Goal: Information Seeking & Learning: Check status

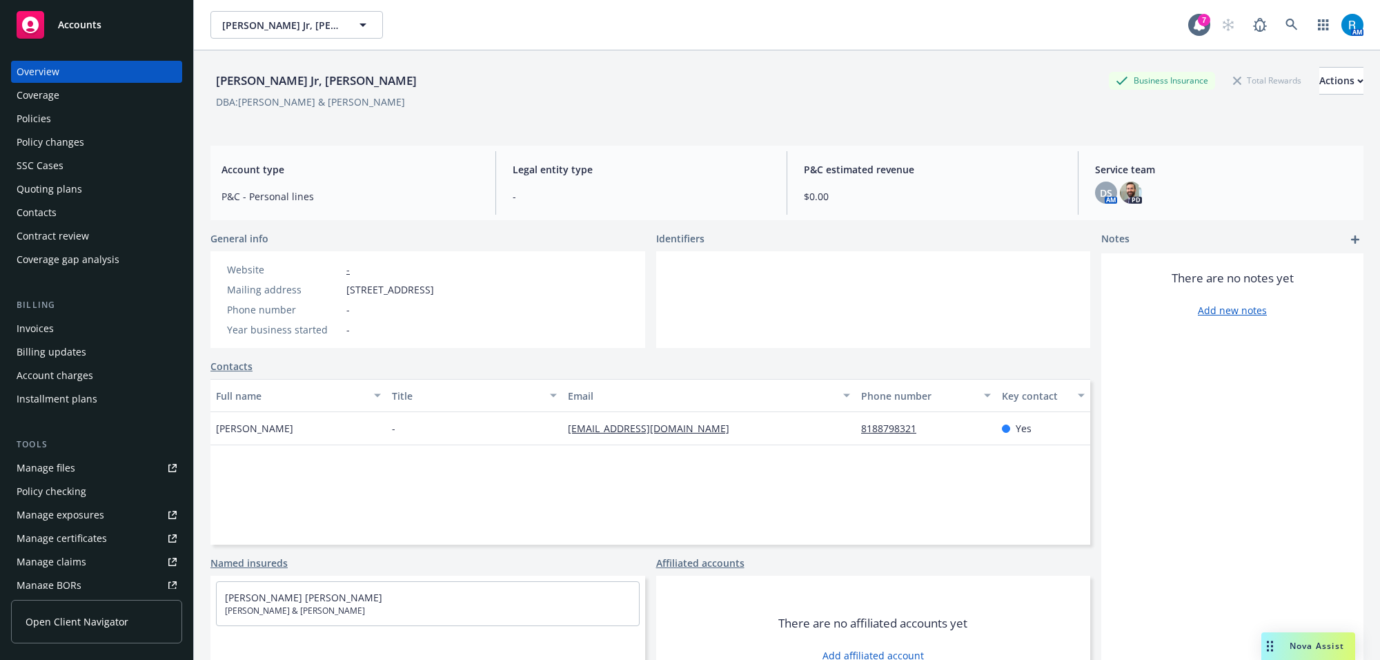
click at [69, 129] on div "Policies" at bounding box center [97, 119] width 160 height 22
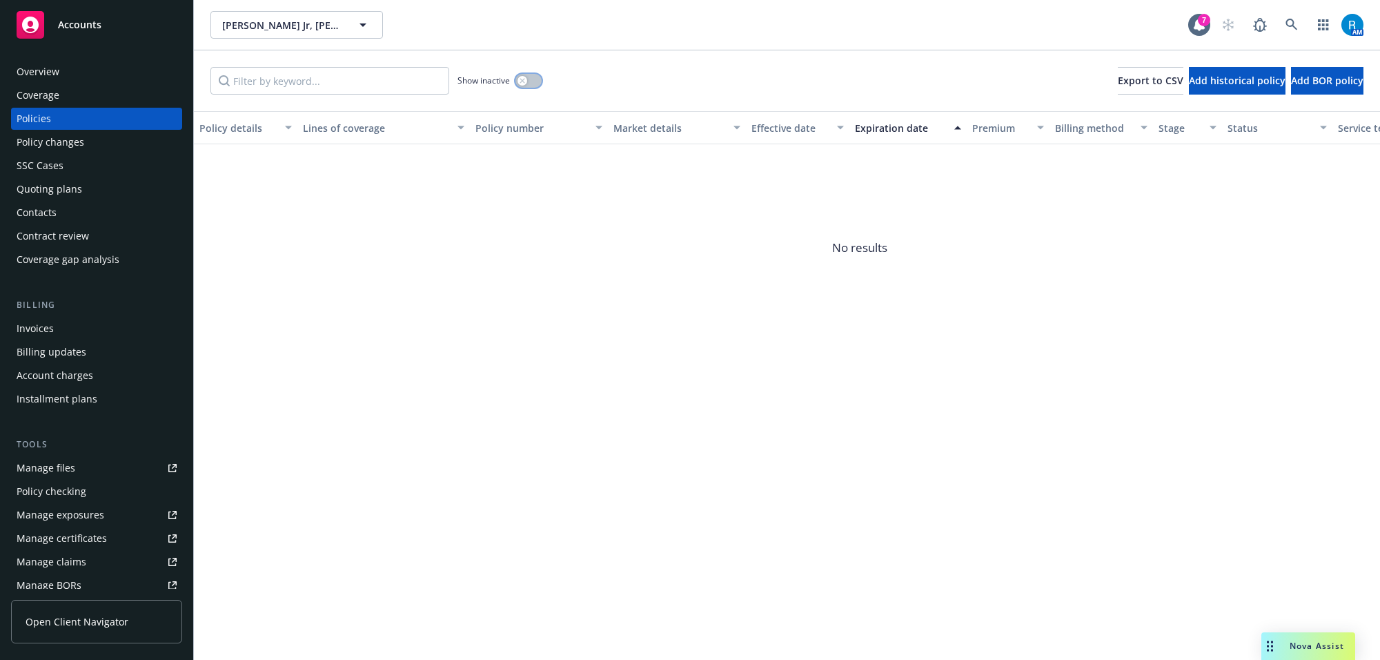
click at [522, 84] on div "button" at bounding box center [523, 81] width 10 height 10
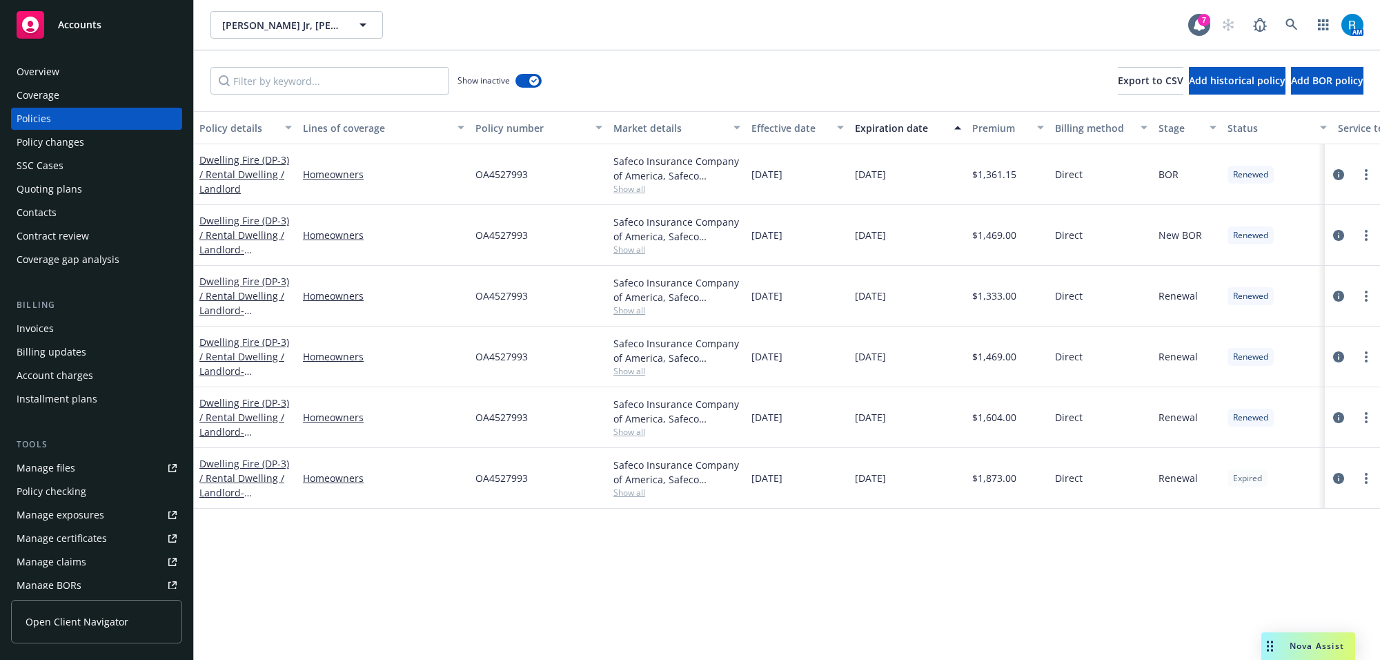
click at [112, 75] on div "Overview" at bounding box center [97, 72] width 160 height 22
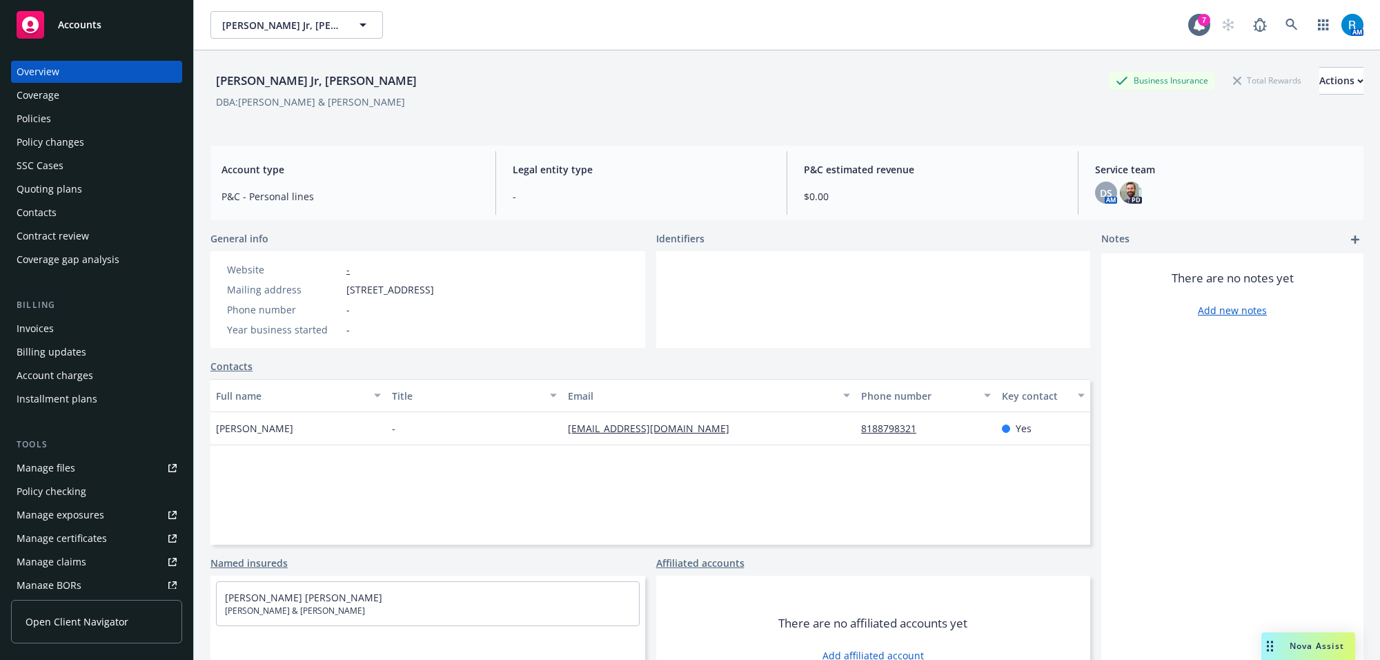
click at [50, 125] on div "Policies" at bounding box center [97, 119] width 160 height 22
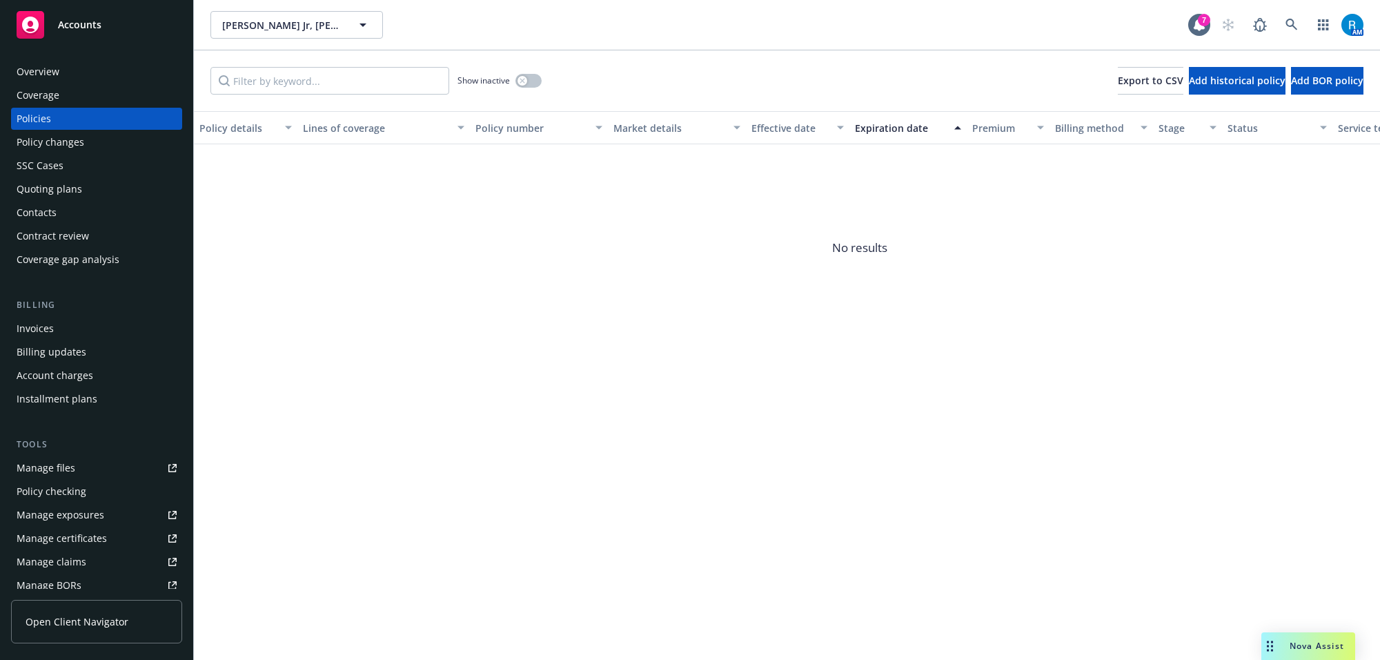
click at [536, 71] on div "Show inactive" at bounding box center [500, 81] width 84 height 28
click at [526, 77] on div "button" at bounding box center [523, 81] width 10 height 10
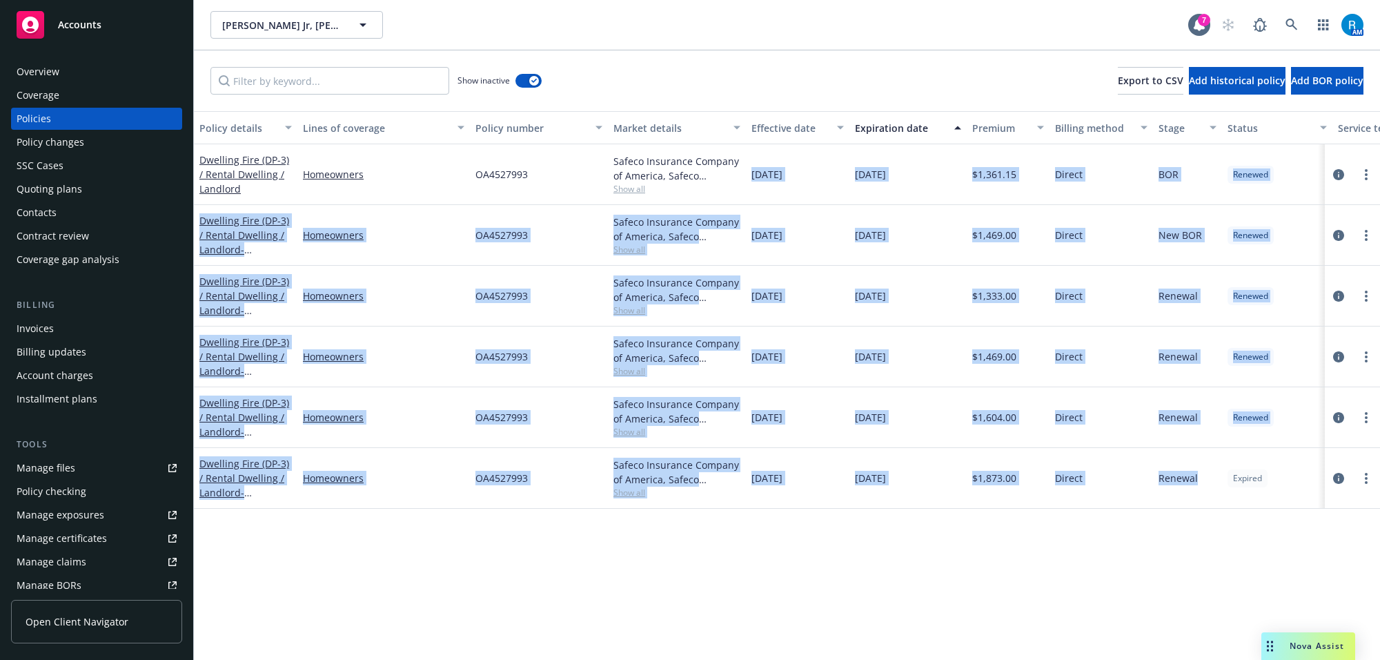
drag, startPoint x: 766, startPoint y: 183, endPoint x: 1177, endPoint y: 521, distance: 532.5
click at [1182, 522] on div "Policy details Lines of coverage Policy number Market details Effective date Ex…" at bounding box center [787, 385] width 1186 height 549
click at [1095, 509] on div "Direct" at bounding box center [1102, 478] width 104 height 61
click at [1015, 626] on div "Policy details Lines of coverage Policy number Market details Effective date Ex…" at bounding box center [787, 385] width 1186 height 549
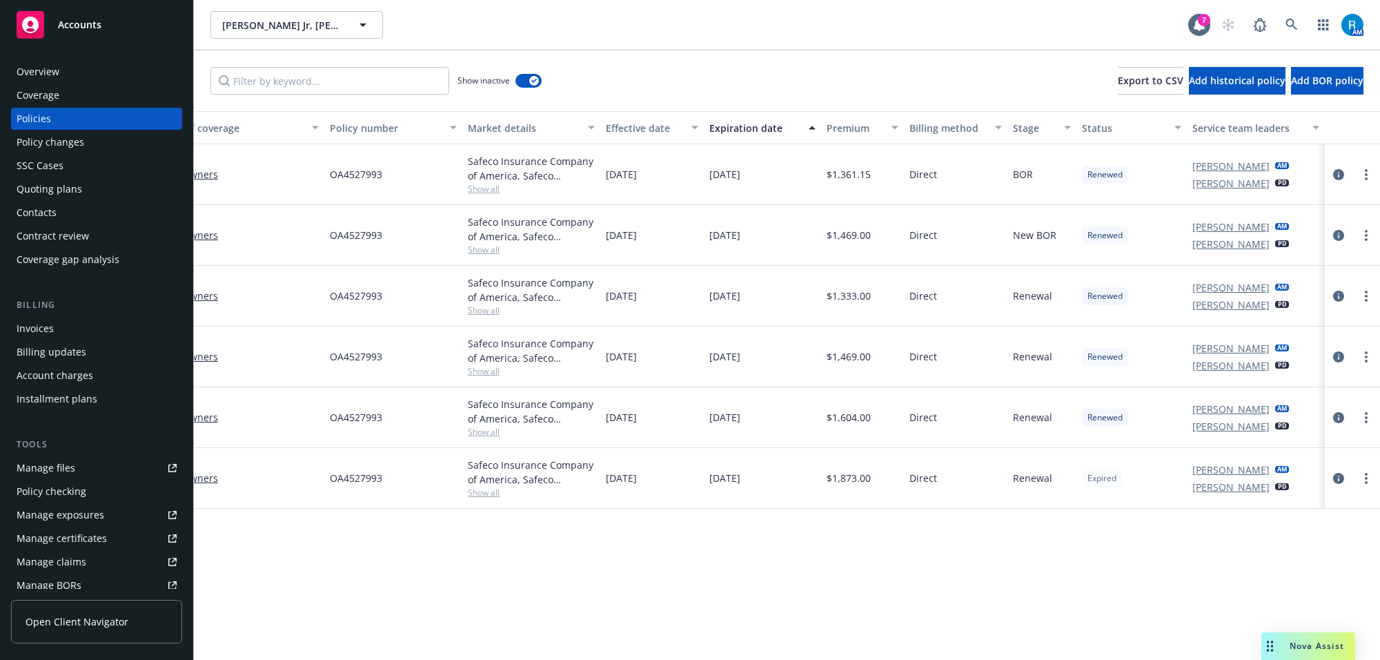
click at [1201, 551] on div "Policy details Lines of coverage Policy number Market details Effective date Ex…" at bounding box center [787, 385] width 1186 height 549
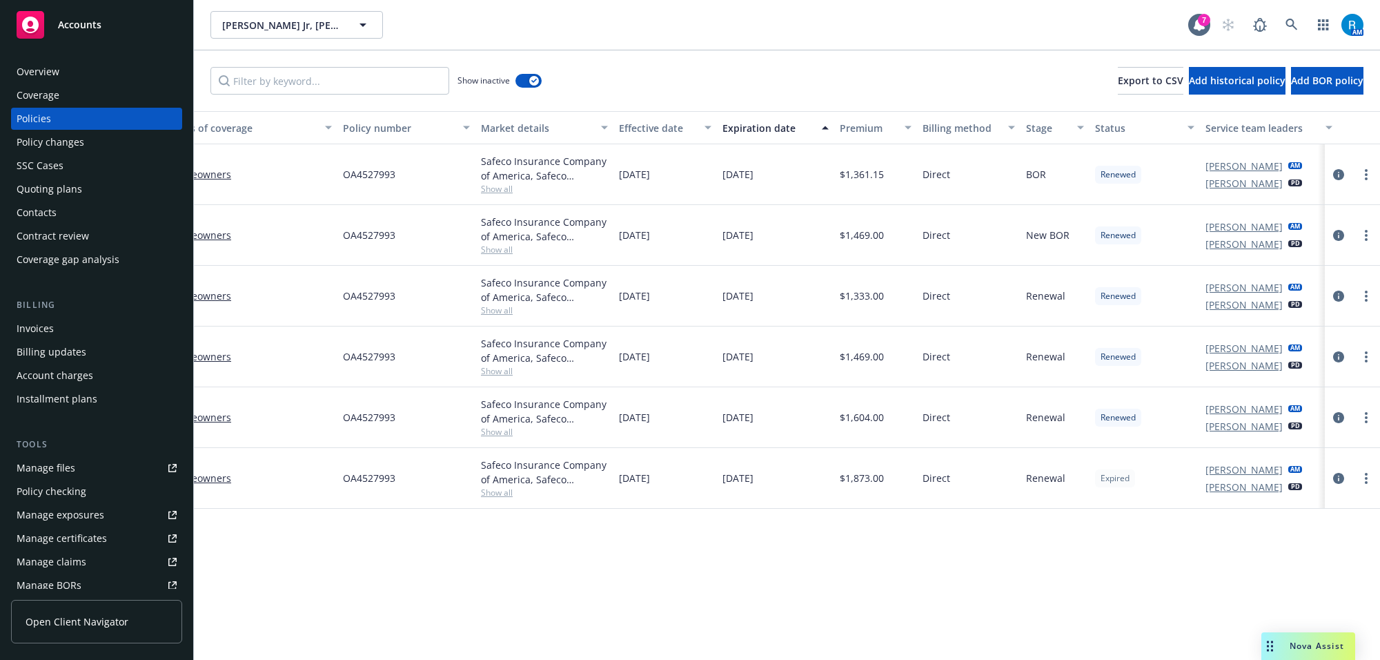
scroll to position [0, 0]
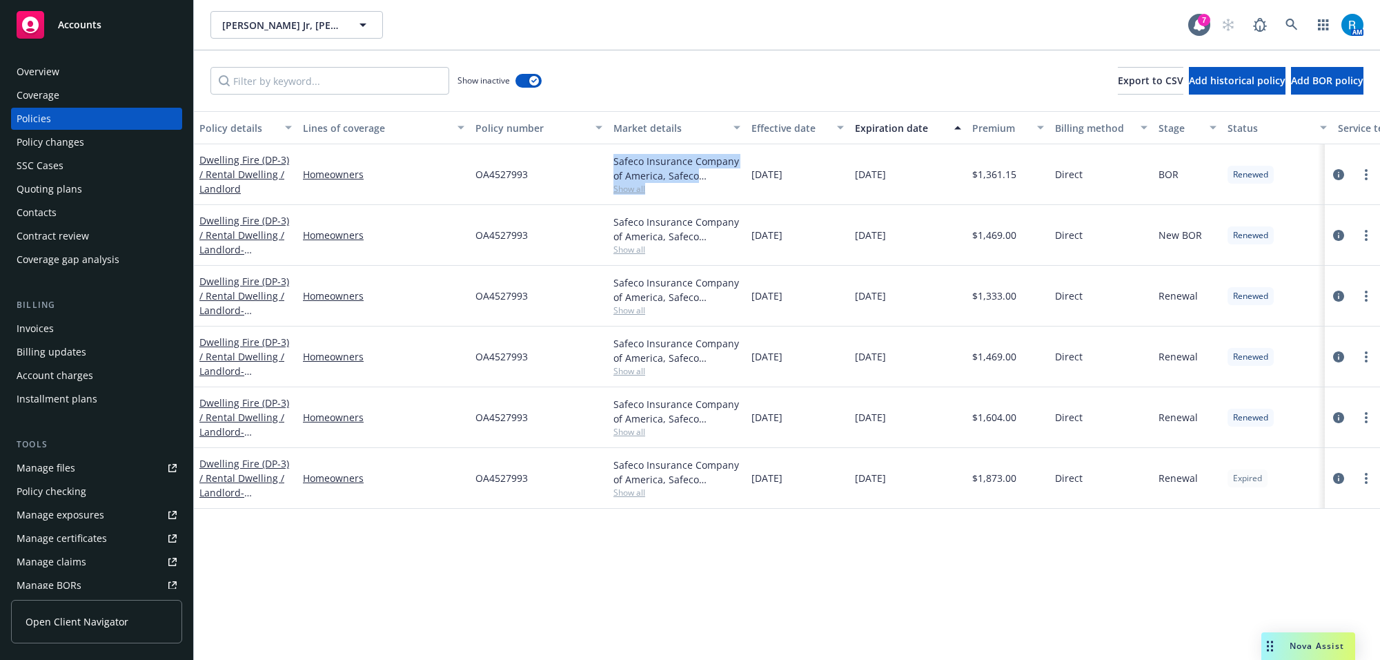
drag, startPoint x: 607, startPoint y: 163, endPoint x: 758, endPoint y: 192, distance: 153.2
click at [740, 190] on div "Dwelling Fire (DP-3) / Rental Dwelling / Landlord Homeowners OA4527993 Safeco I…" at bounding box center [860, 174] width 1332 height 61
click at [763, 194] on div "06/12/2019" at bounding box center [798, 174] width 104 height 61
drag, startPoint x: 752, startPoint y: 174, endPoint x: 859, endPoint y: 177, distance: 107.0
click at [859, 177] on div "Dwelling Fire (DP-3) / Rental Dwelling / Landlord Homeowners OA4527993 Safeco I…" at bounding box center [860, 174] width 1332 height 61
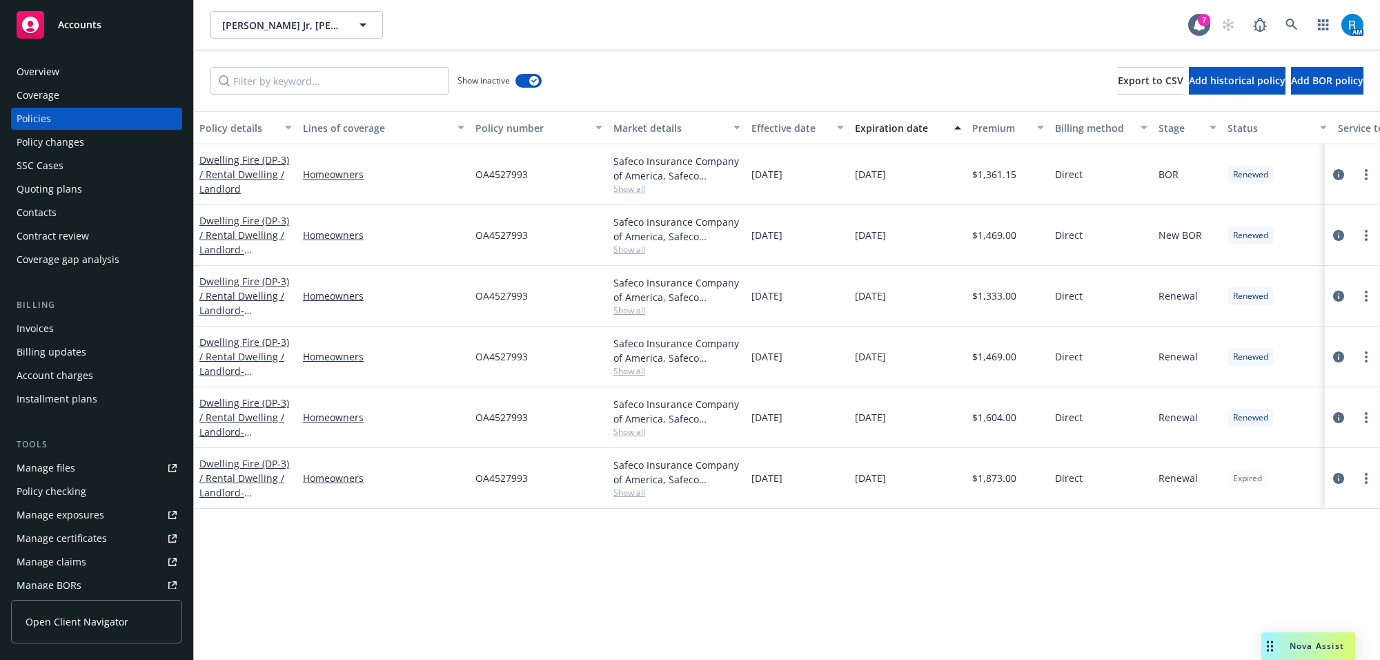
click at [667, 357] on div "Safeco Insurance Company of America, Safeco Insurance" at bounding box center [677, 350] width 127 height 29
click at [1293, 26] on icon at bounding box center [1292, 25] width 12 height 12
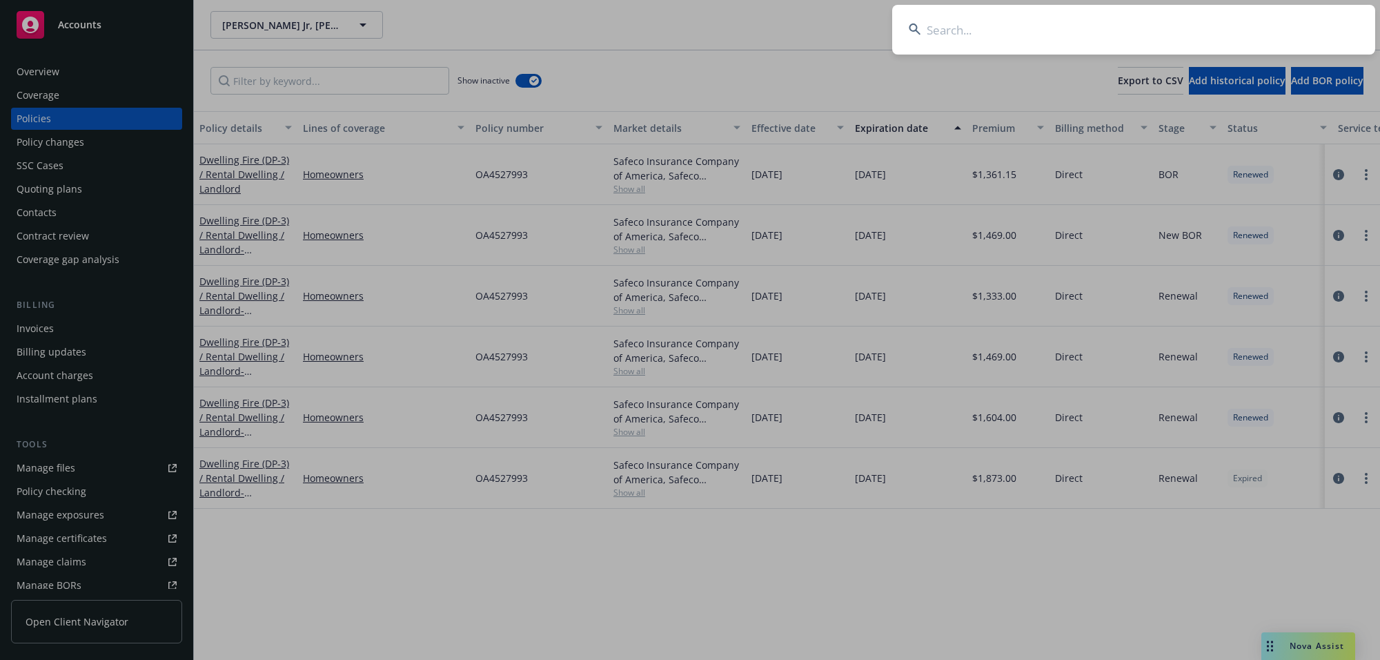
type input "McCoy, Lilyanne"
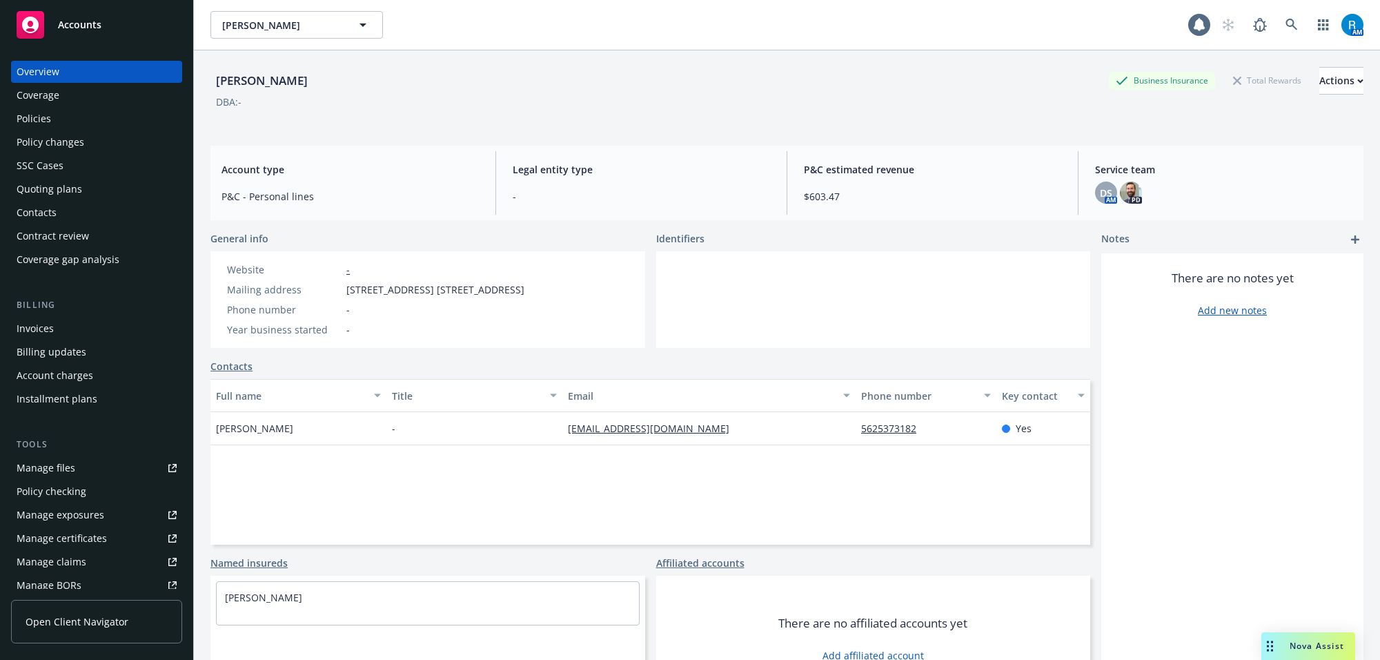
click at [46, 115] on div "Policies" at bounding box center [34, 119] width 35 height 22
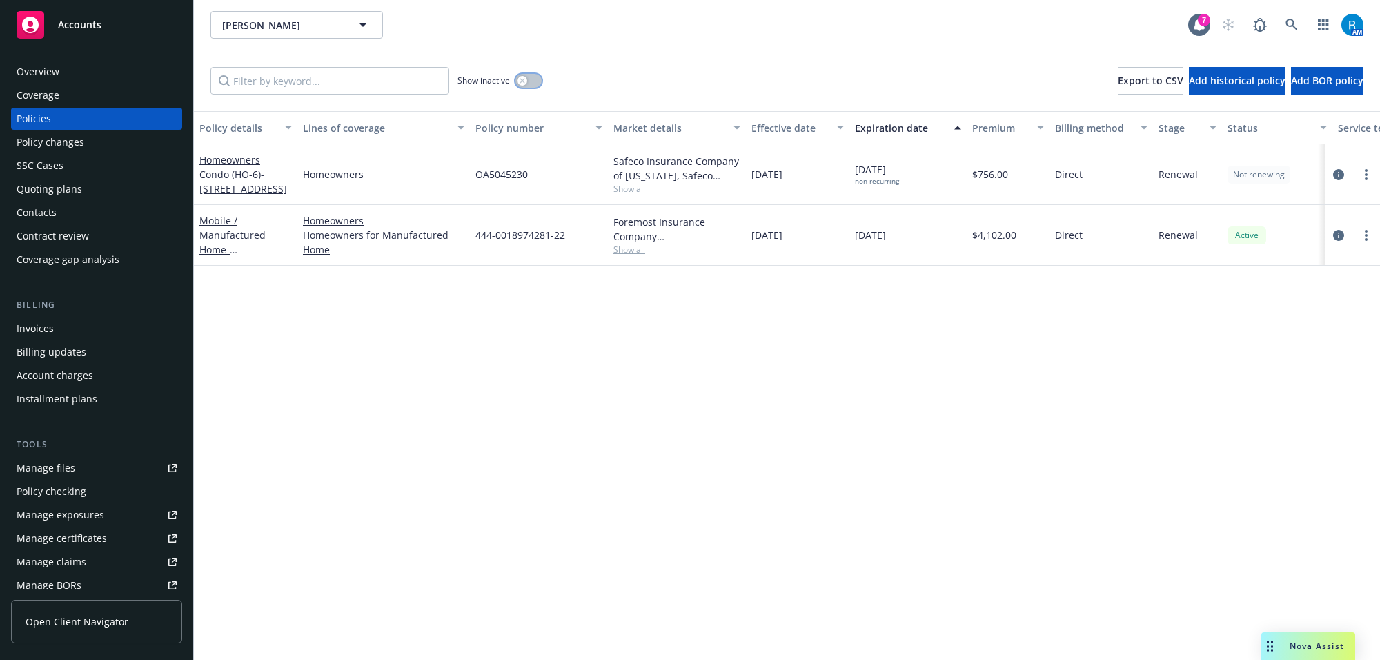
click at [528, 79] on button "button" at bounding box center [529, 81] width 26 height 14
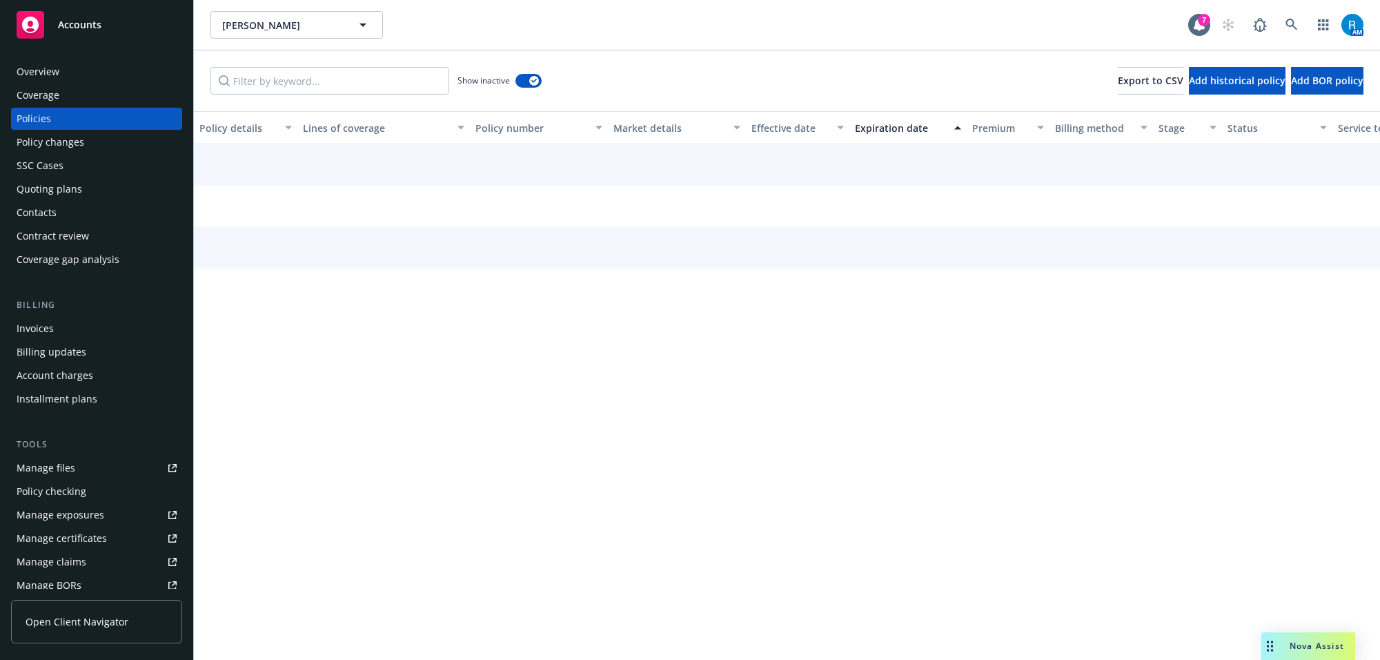
click at [908, 126] on div "Expiration date" at bounding box center [900, 128] width 91 height 14
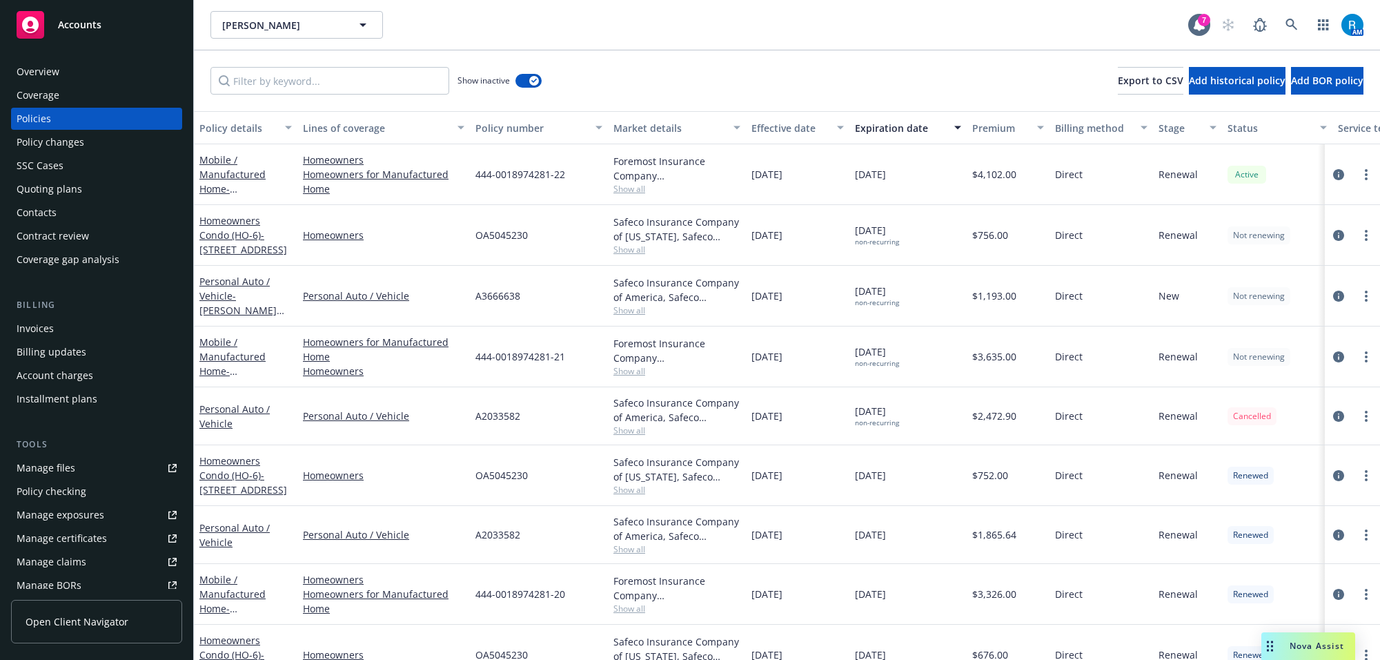
click at [908, 126] on div "Expiration date" at bounding box center [900, 128] width 91 height 14
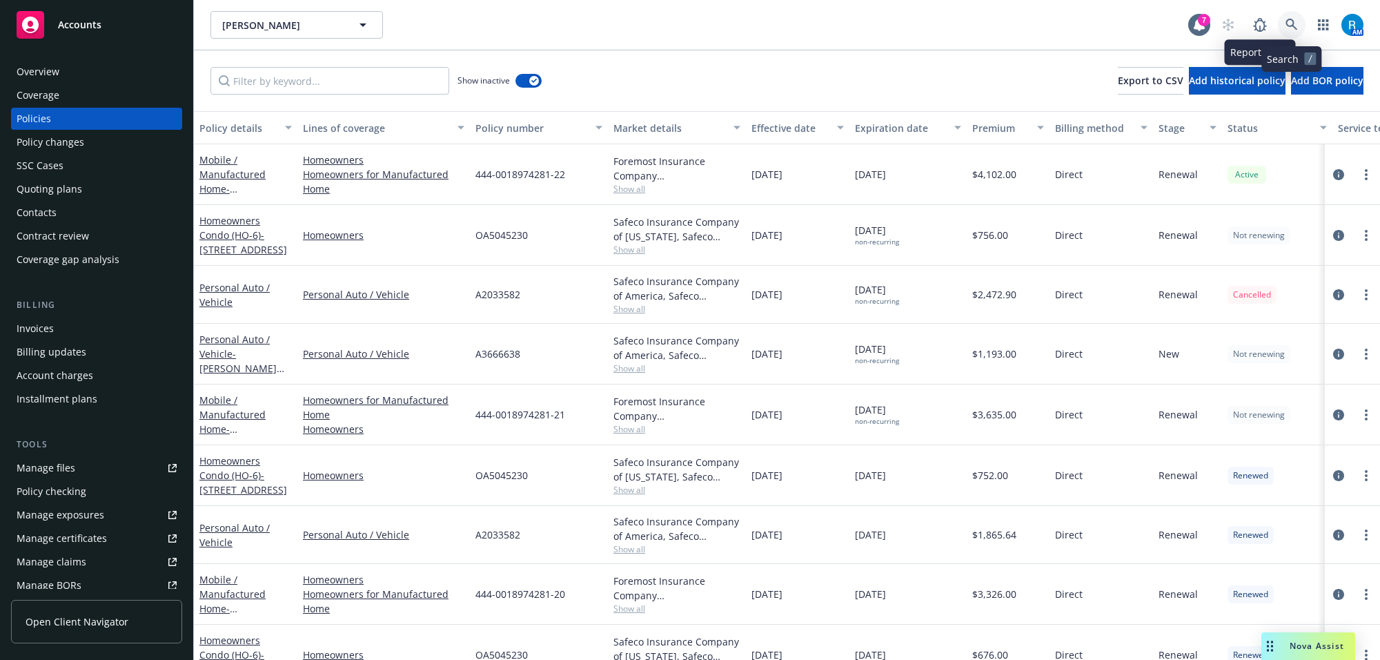
click at [1287, 17] on link at bounding box center [1292, 25] width 28 height 28
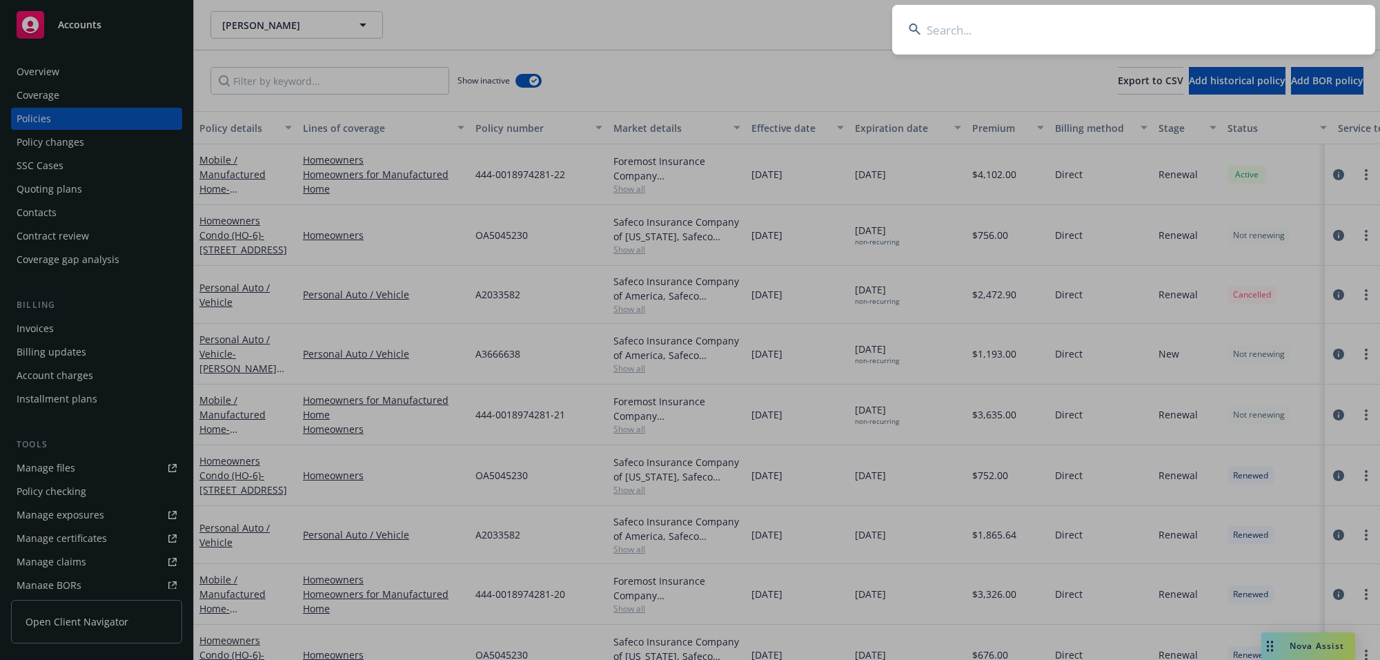
type input "Rogers, Donald"
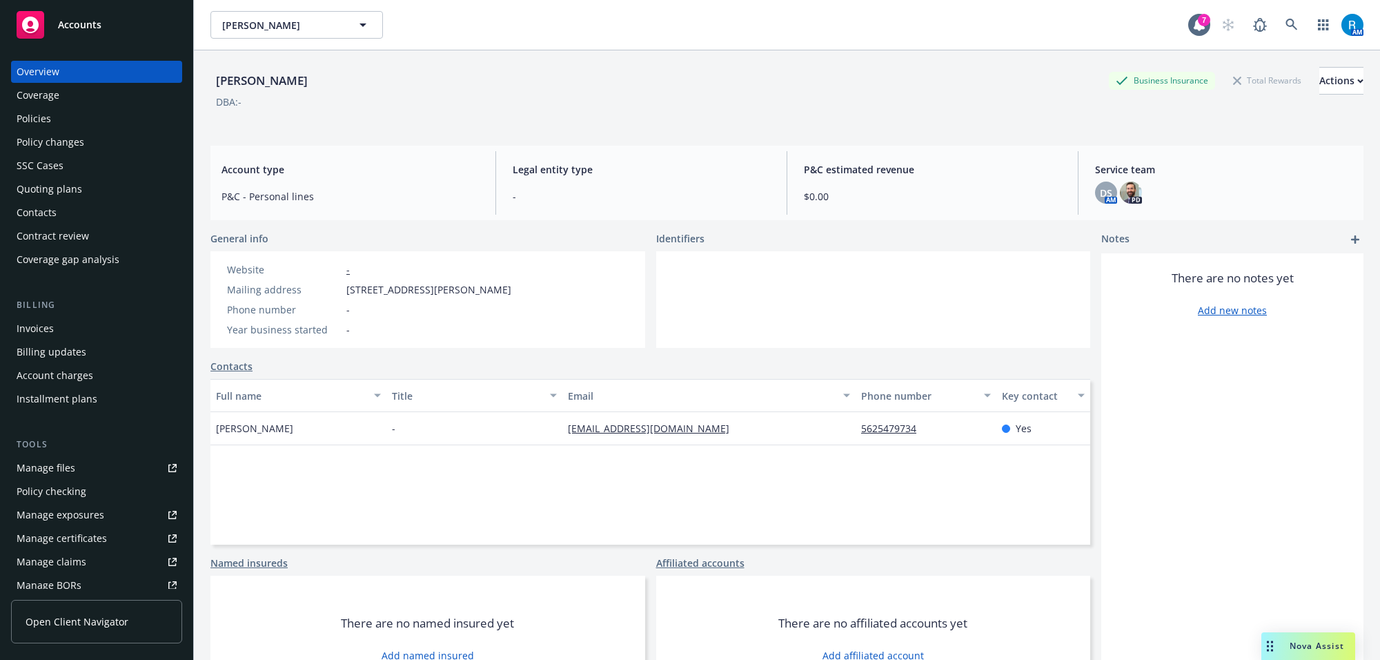
click at [81, 116] on div "Policies" at bounding box center [97, 119] width 160 height 22
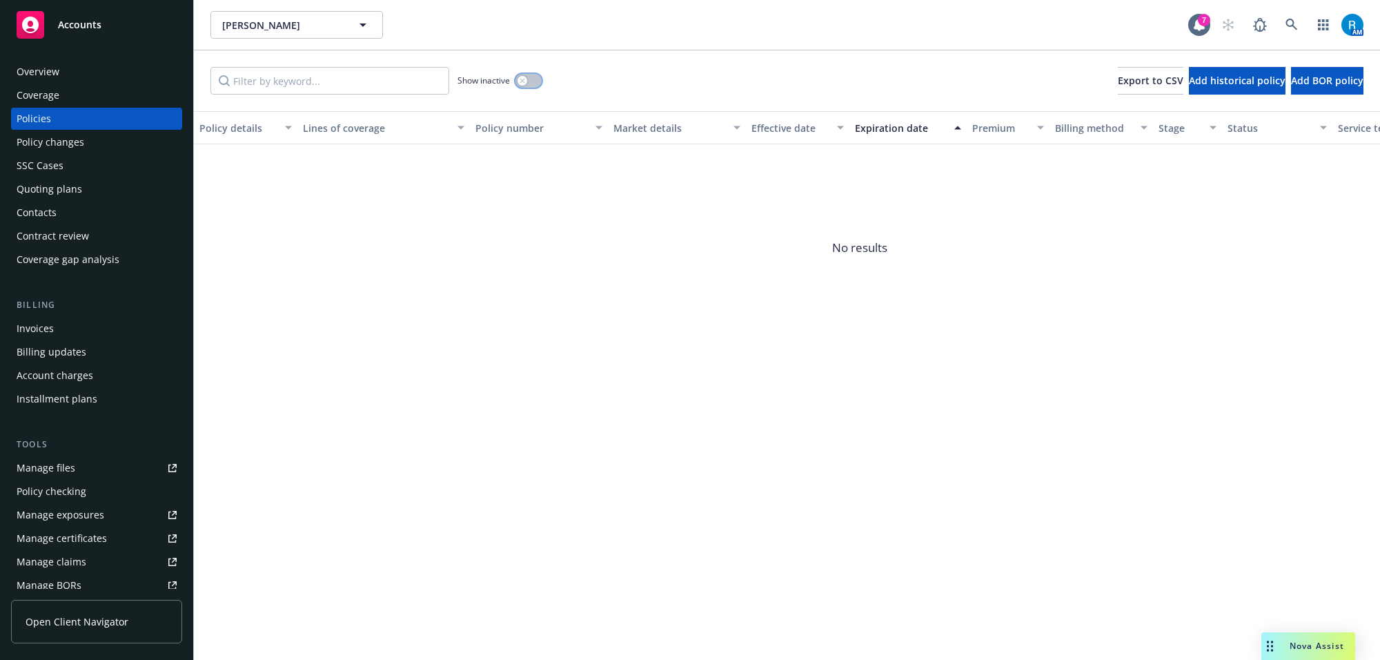
click at [522, 81] on icon "button" at bounding box center [523, 81] width 6 height 6
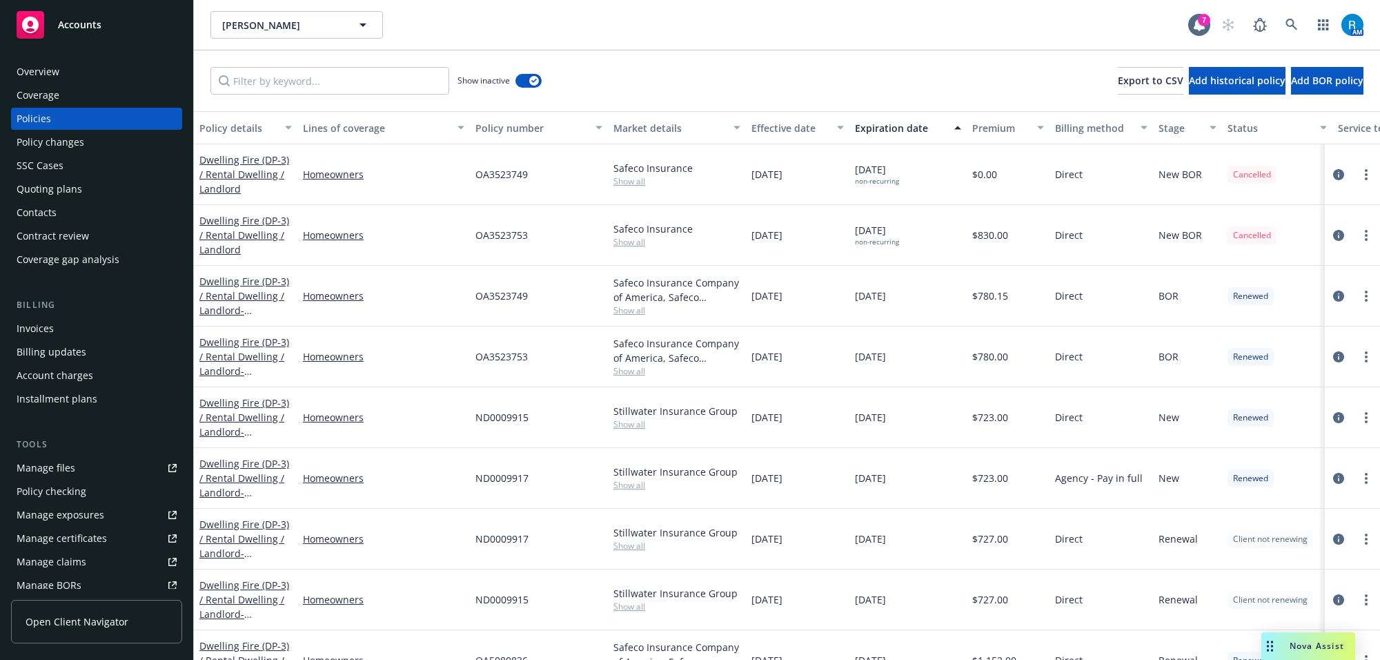
click at [913, 126] on div "Expiration date" at bounding box center [900, 128] width 91 height 14
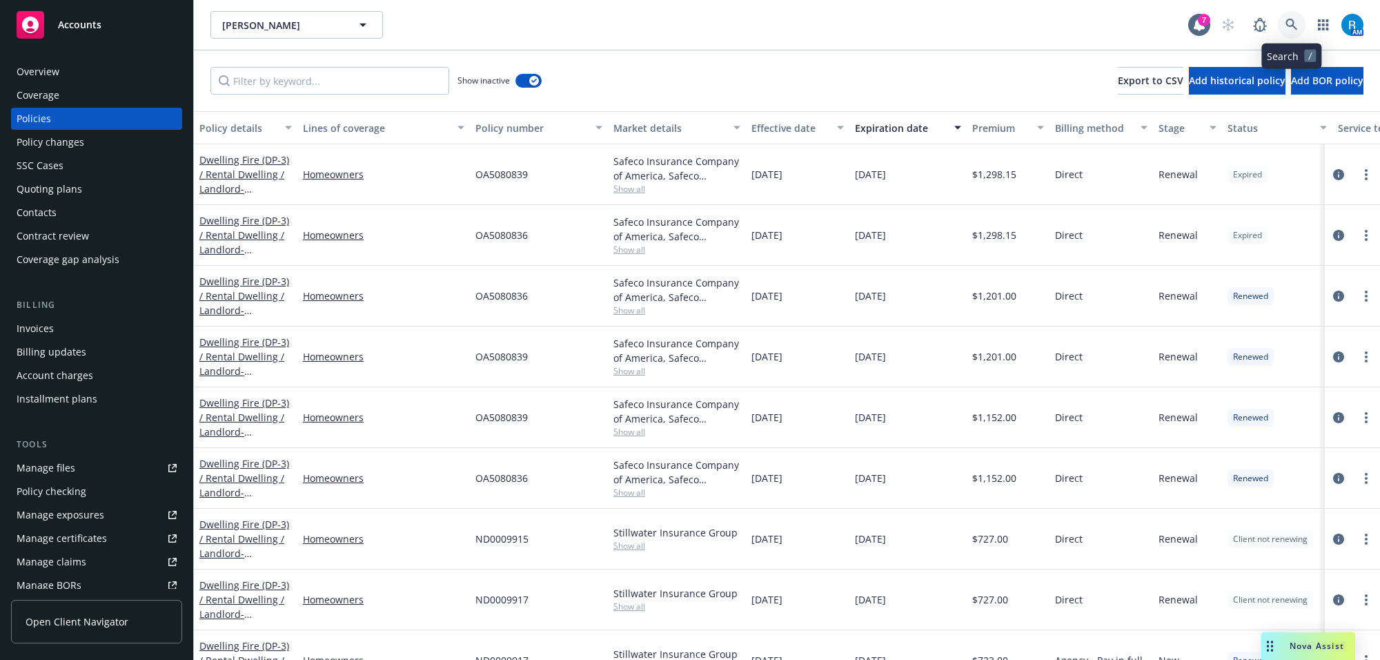
click at [1295, 21] on icon at bounding box center [1292, 25] width 12 height 12
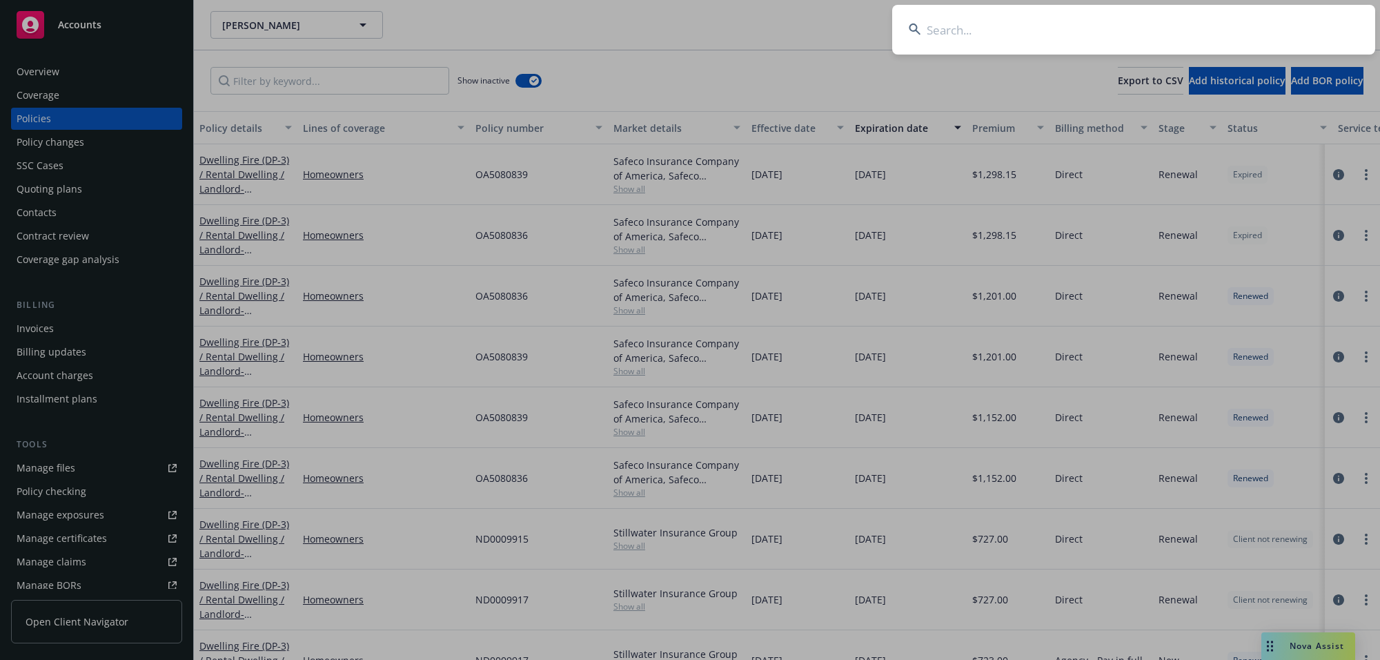
type input "Prakash & [PERSON_NAME]"
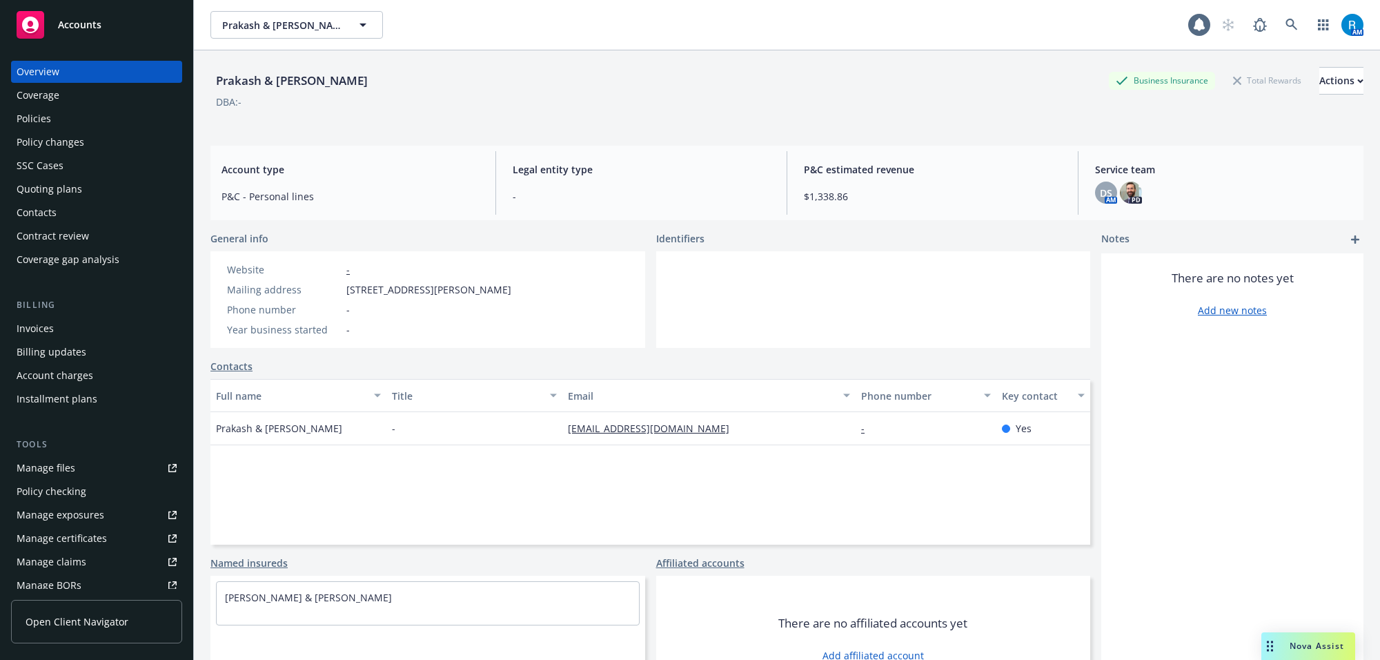
click at [57, 463] on div "Manage files" at bounding box center [46, 468] width 59 height 22
click at [1286, 24] on icon at bounding box center [1292, 25] width 12 height 12
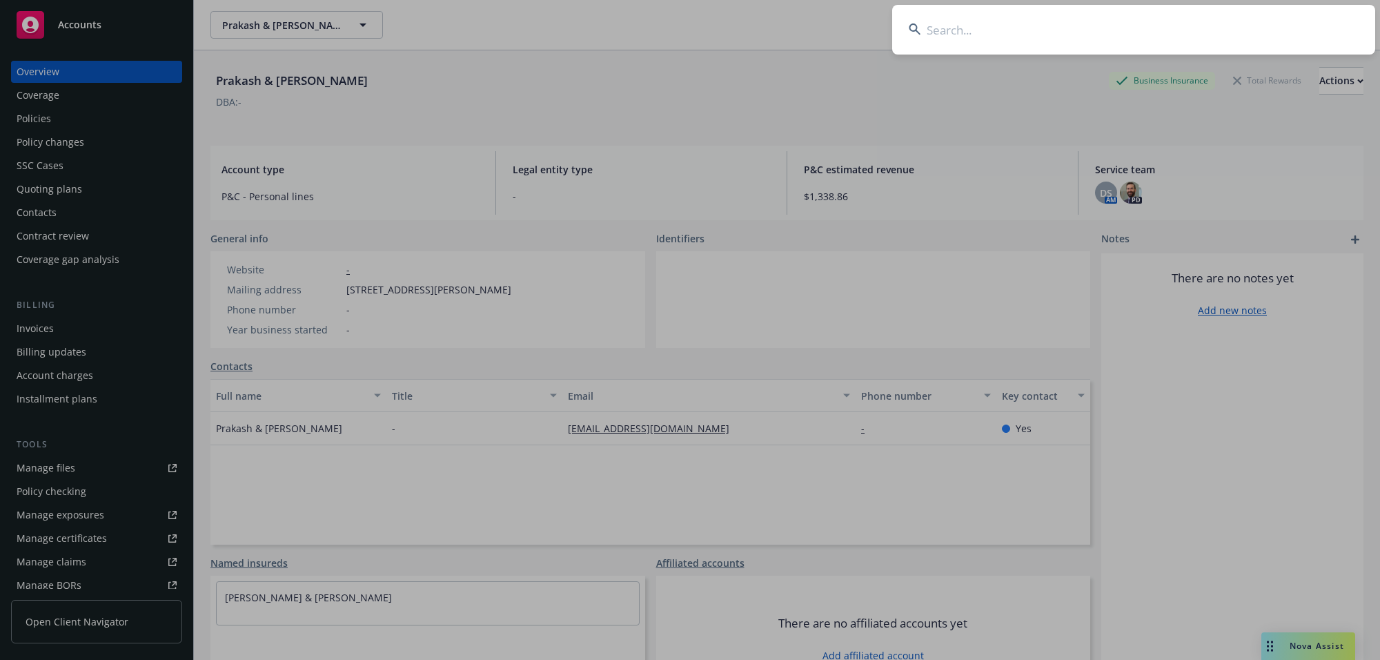
type input "Lee, William"
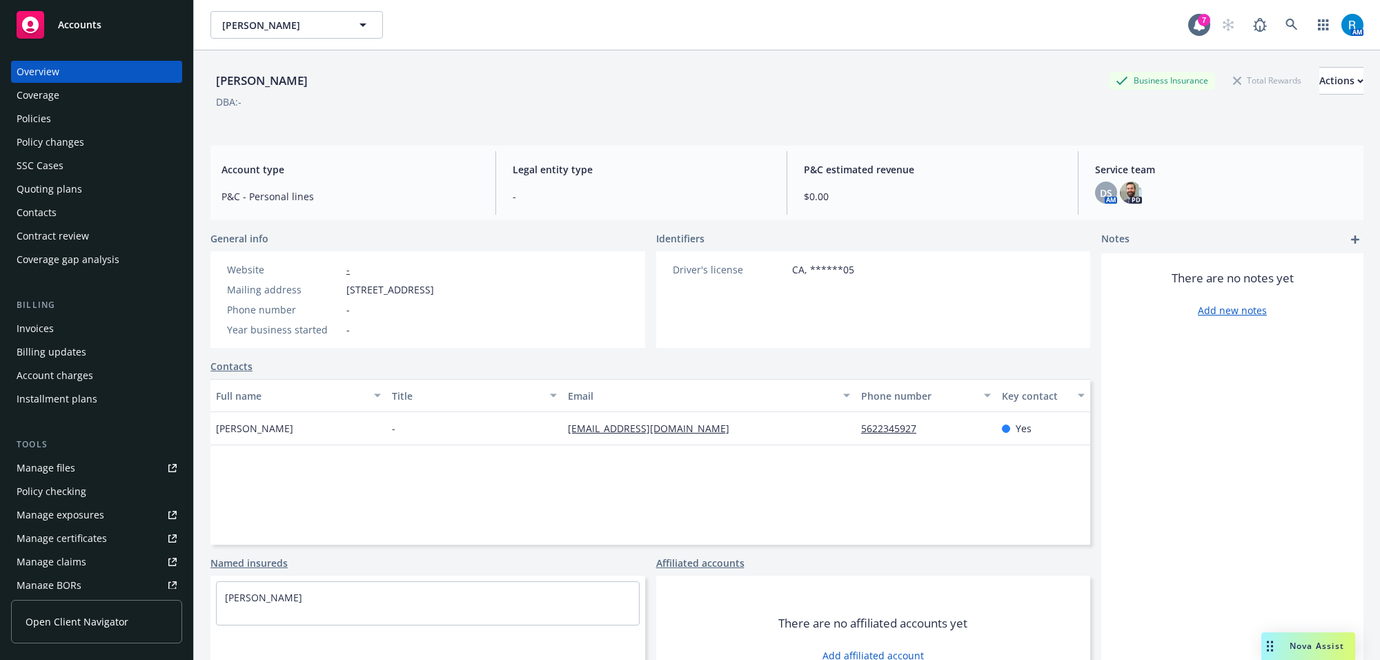
click at [41, 464] on div "Manage files" at bounding box center [46, 468] width 59 height 22
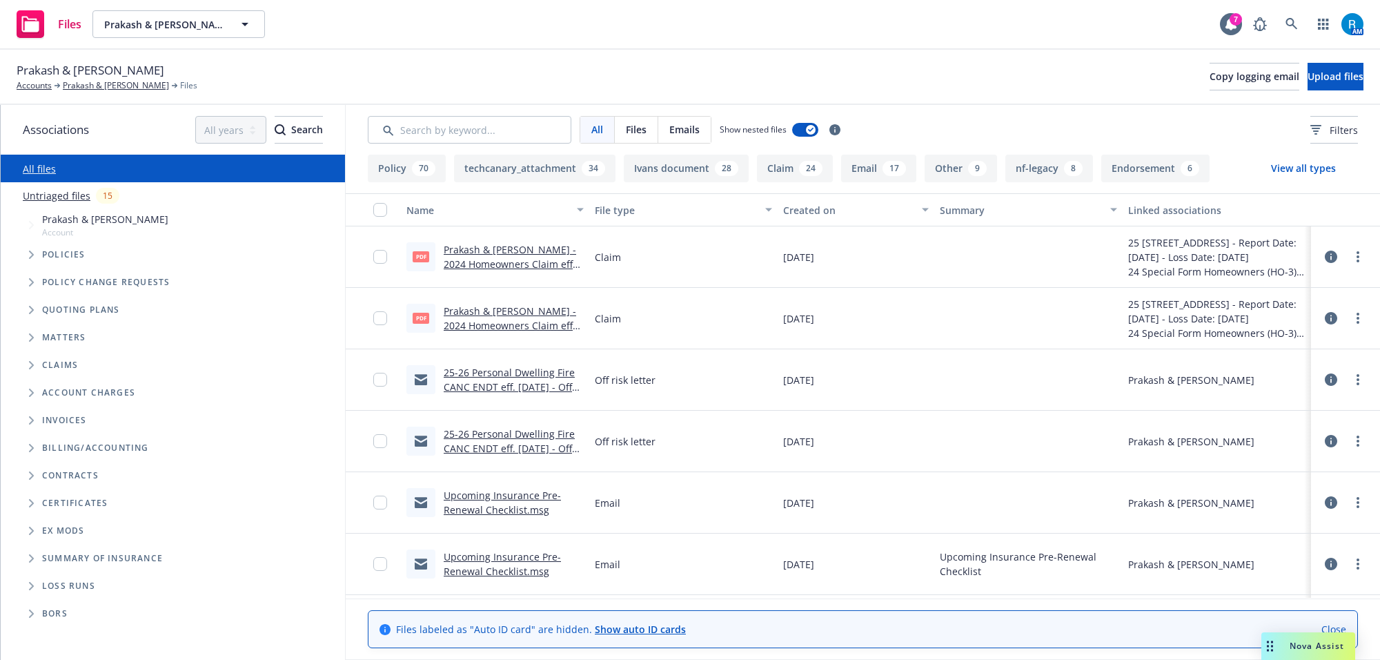
click at [518, 494] on link "Upcoming Insurance Pre-Renewal Checklist.msg" at bounding box center [502, 503] width 117 height 28
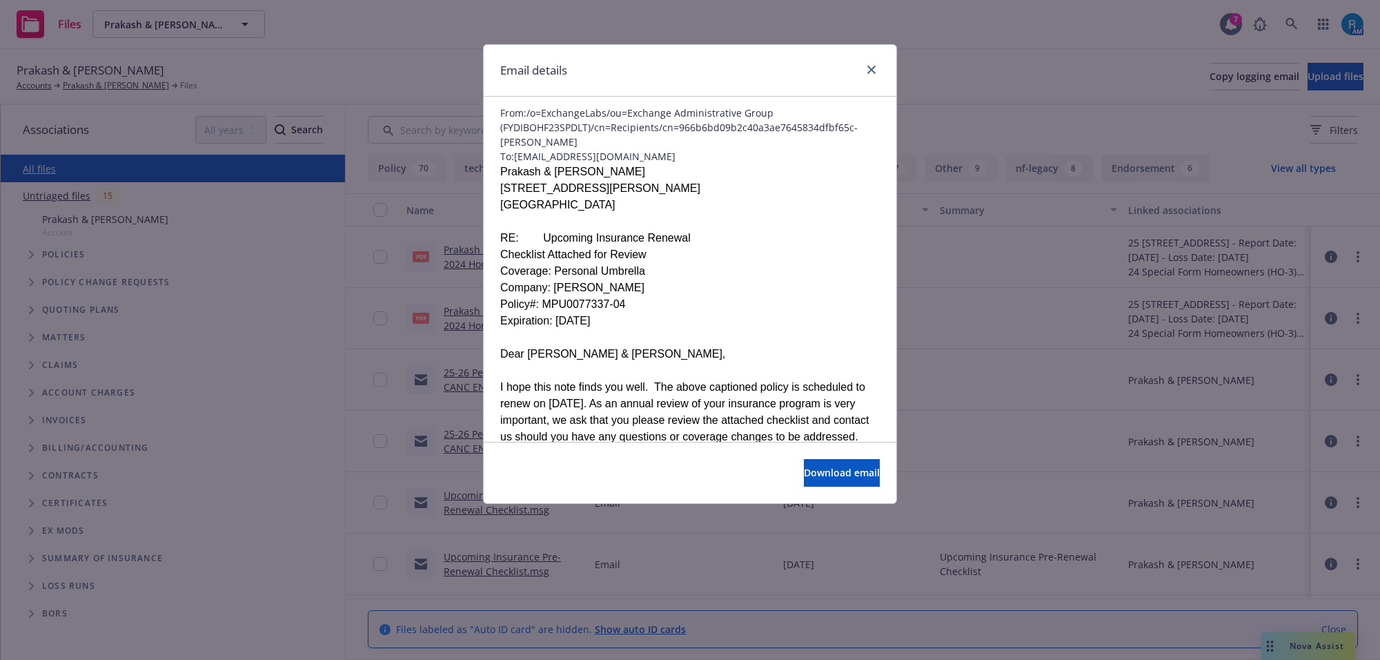
scroll to position [173, 0]
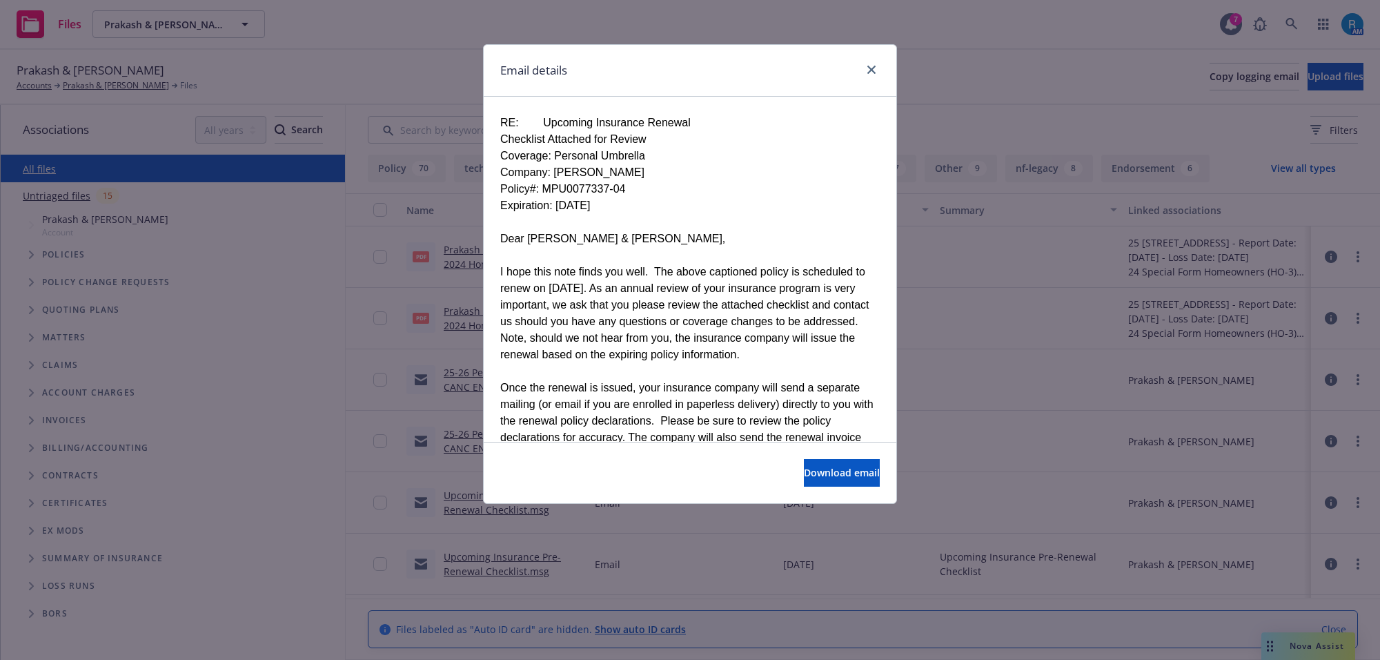
drag, startPoint x: 413, startPoint y: 85, endPoint x: 509, endPoint y: 104, distance: 98.4
click at [414, 88] on div "Email details Upcoming Insurance Renewal Checklist Attached for Review: 25-26, …" at bounding box center [690, 330] width 1380 height 660
click at [870, 67] on icon "close" at bounding box center [871, 70] width 8 height 8
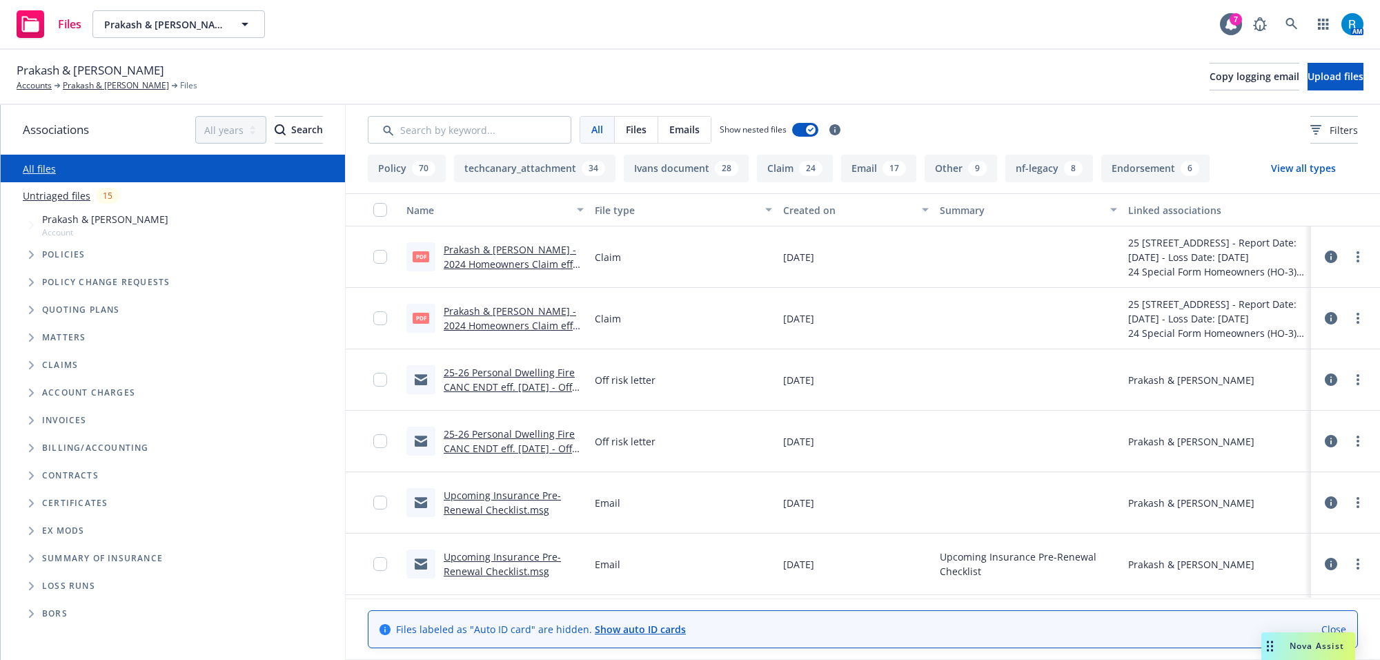
click at [506, 493] on link "Upcoming Insurance Pre-Renewal Checklist.msg" at bounding box center [502, 503] width 117 height 28
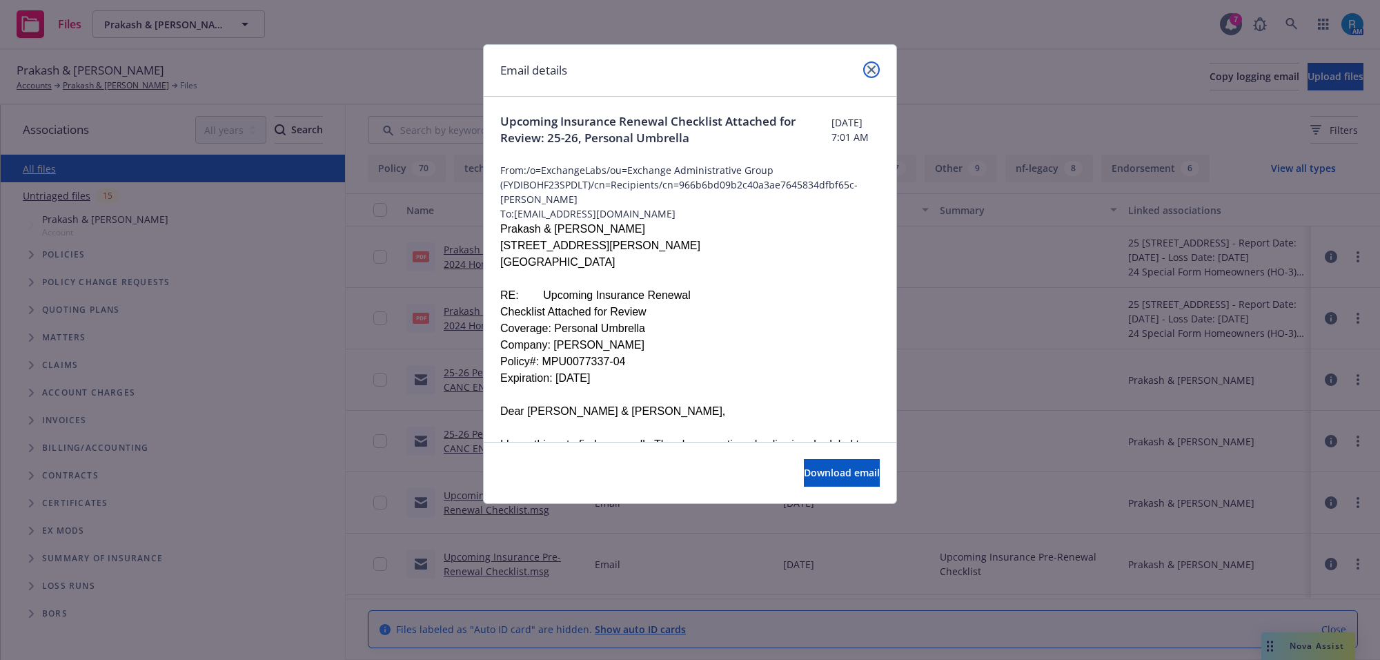
click at [867, 73] on icon "close" at bounding box center [871, 70] width 8 height 8
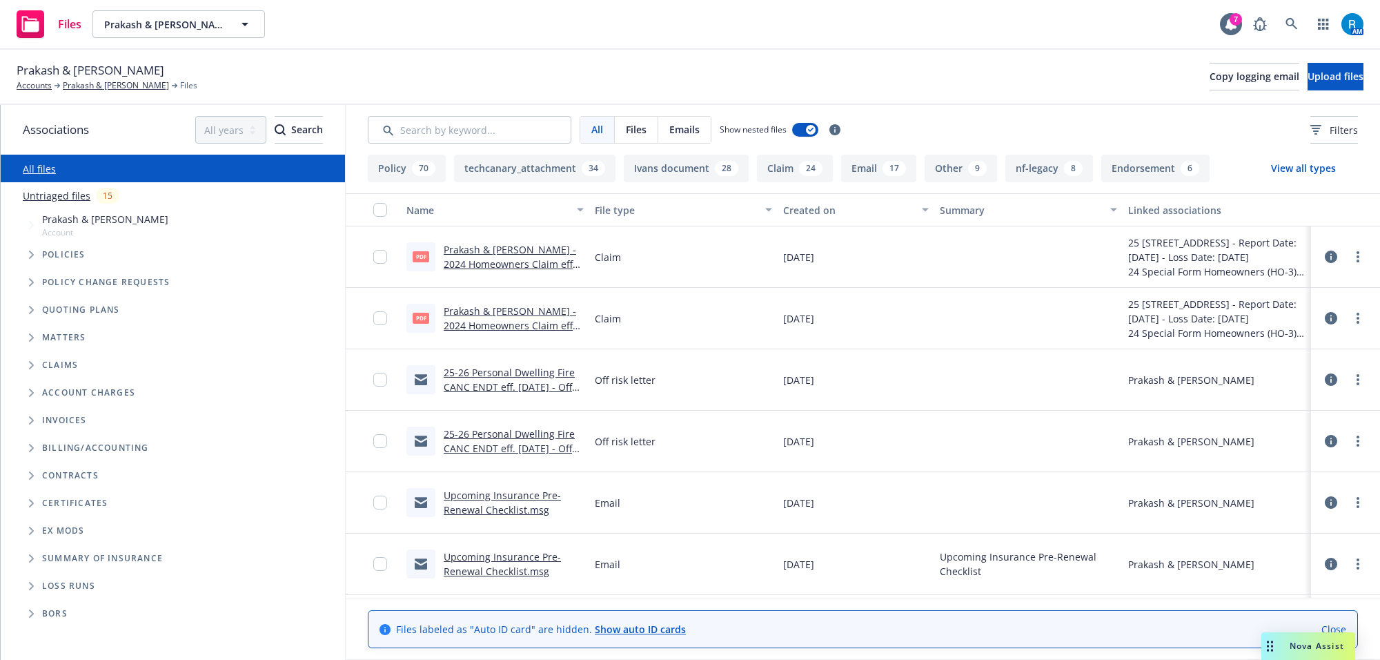
click at [478, 560] on link "Upcoming Insurance Pre-Renewal Checklist.msg" at bounding box center [502, 564] width 117 height 28
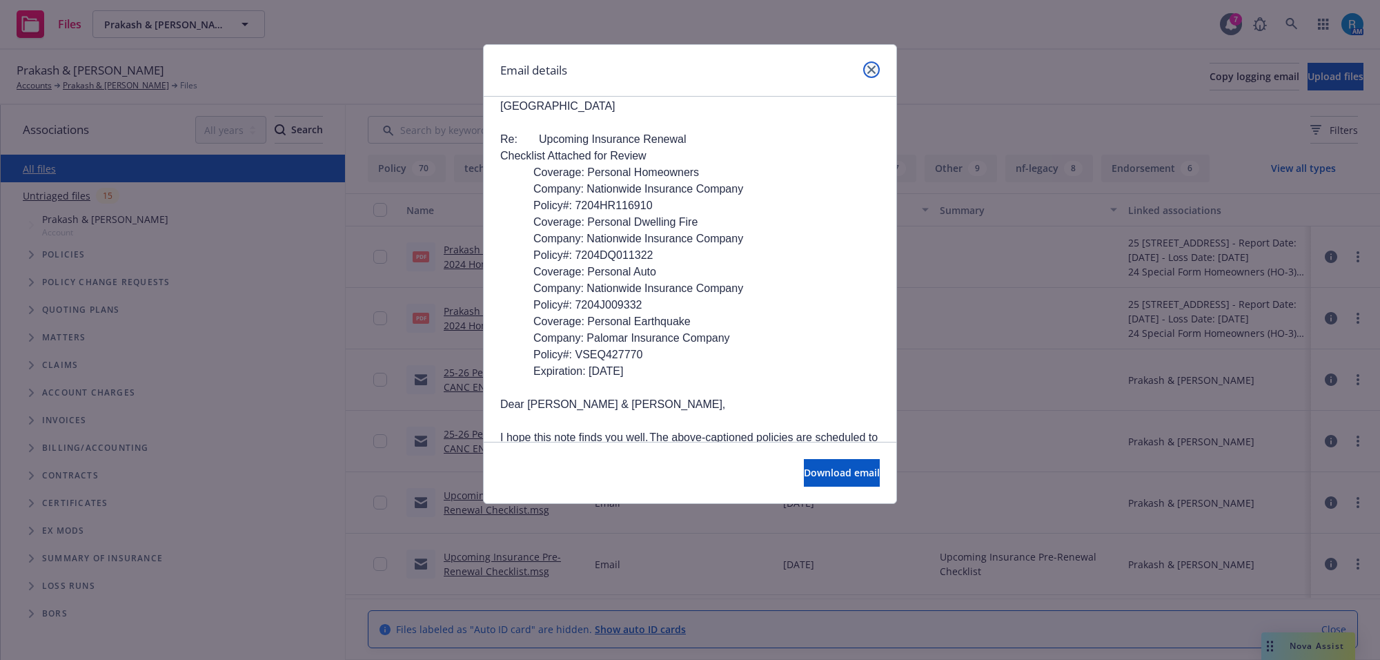
click at [870, 72] on icon "close" at bounding box center [871, 70] width 8 height 8
